Goal: Information Seeking & Learning: Learn about a topic

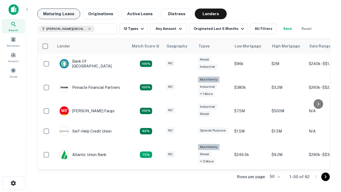
click at [59, 14] on button "Maturing Loans" at bounding box center [58, 14] width 43 height 11
